Goal: Information Seeking & Learning: Find specific fact

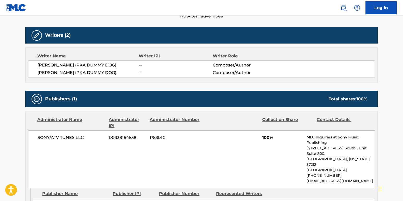
scroll to position [91, 0]
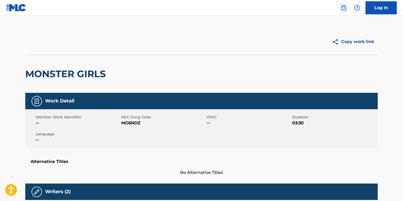
click at [346, 6] on img at bounding box center [343, 8] width 6 height 6
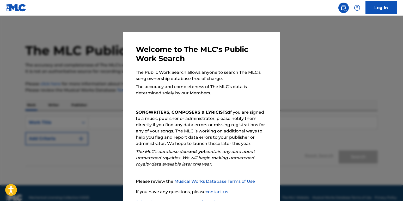
scroll to position [38, 0]
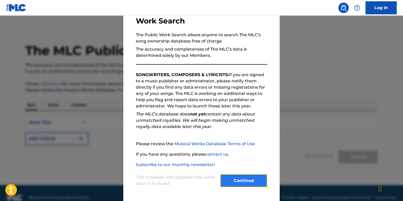
click at [229, 179] on button "Continue" at bounding box center [243, 180] width 47 height 13
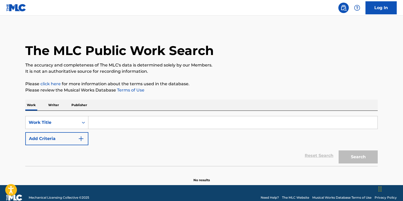
click at [54, 104] on p "Writer" at bounding box center [54, 105] width 14 height 11
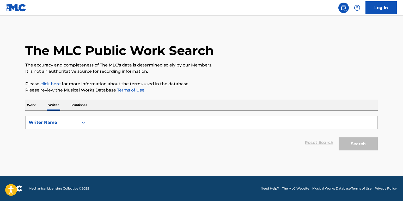
click at [104, 126] on input "Search Form" at bounding box center [232, 122] width 289 height 13
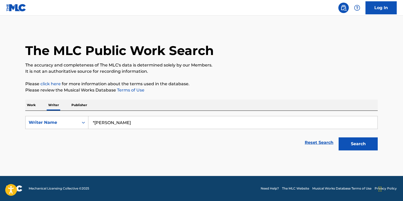
type input "*[PERSON_NAME]"
click at [339, 137] on button "Search" at bounding box center [358, 143] width 39 height 13
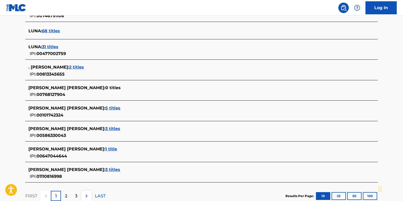
scroll to position [210, 0]
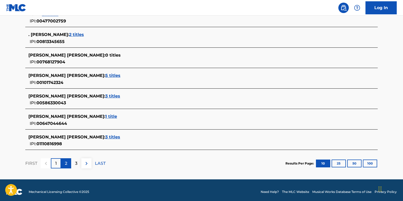
click at [64, 164] on div "2" at bounding box center [66, 163] width 10 height 10
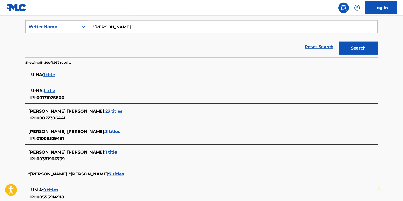
scroll to position [112, 0]
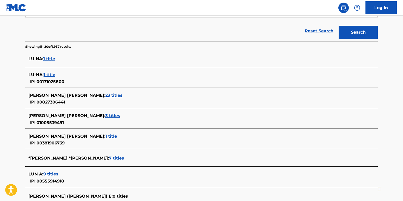
click at [109, 160] on span "7 titles" at bounding box center [116, 158] width 15 height 5
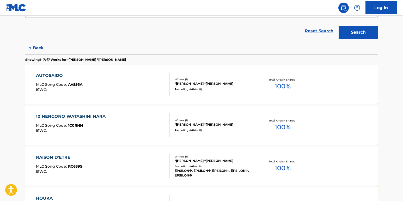
click at [106, 89] on div "AUTOSAIDO MLC Song Code : AV556A ISWC :" at bounding box center [103, 83] width 134 height 23
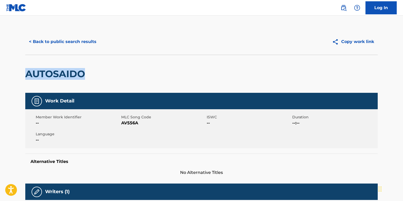
drag, startPoint x: 23, startPoint y: 77, endPoint x: 85, endPoint y: 78, distance: 61.8
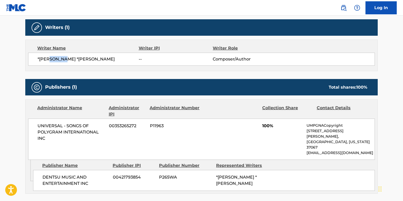
drag, startPoint x: 70, startPoint y: 60, endPoint x: 52, endPoint y: 60, distance: 18.0
click at [52, 60] on span "*[PERSON_NAME] *[PERSON_NAME]" at bounding box center [88, 59] width 101 height 6
copy span "*[PERSON_NAME]"
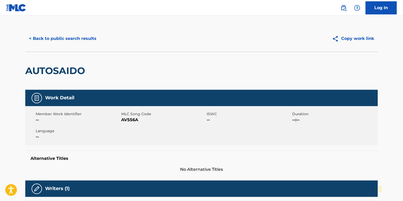
scroll to position [0, 0]
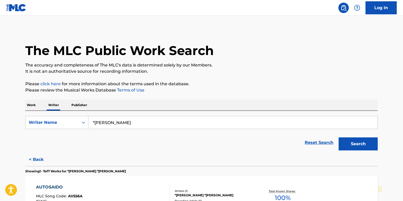
drag, startPoint x: 125, startPoint y: 125, endPoint x: 89, endPoint y: 126, distance: 35.7
click at [89, 126] on input "*[PERSON_NAME]" at bounding box center [232, 122] width 289 height 13
paste input "L"
type input "*[PERSON_NAME]"
click at [356, 142] on button "Search" at bounding box center [358, 143] width 39 height 13
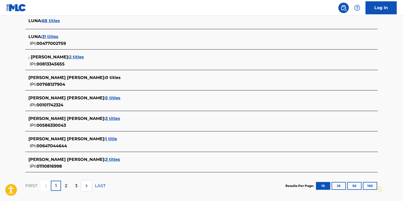
scroll to position [210, 0]
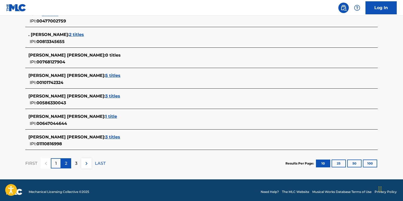
click at [68, 164] on div "2" at bounding box center [66, 163] width 10 height 10
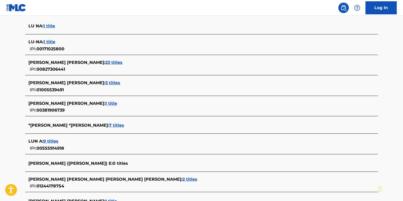
scroll to position [208, 0]
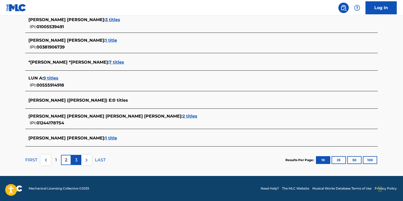
click at [77, 160] on p "3" at bounding box center [76, 160] width 2 height 6
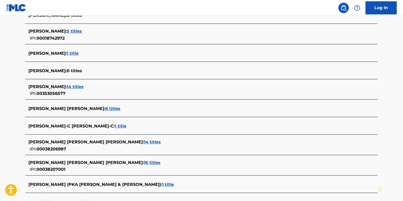
scroll to position [202, 0]
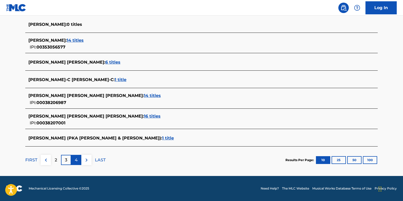
click at [81, 160] on div "4" at bounding box center [76, 160] width 10 height 10
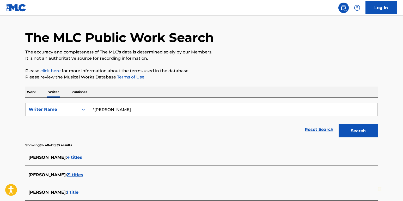
click at [32, 93] on p "Work" at bounding box center [31, 92] width 12 height 11
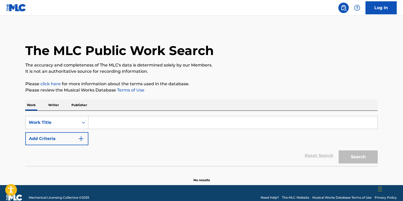
click at [143, 122] on input "Search Form" at bounding box center [232, 122] width 289 height 13
paste input "君だけがいない夏"
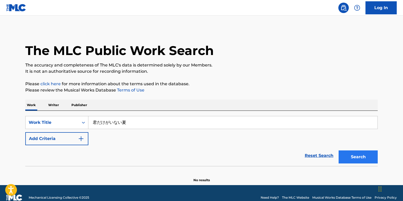
type input "君だけがいない夏"
click at [360, 155] on button "Search" at bounding box center [358, 156] width 39 height 13
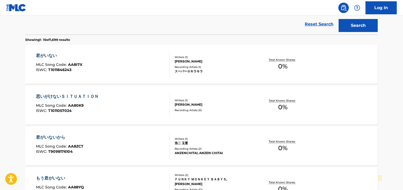
scroll to position [27, 0]
